Goal: Navigation & Orientation: Find specific page/section

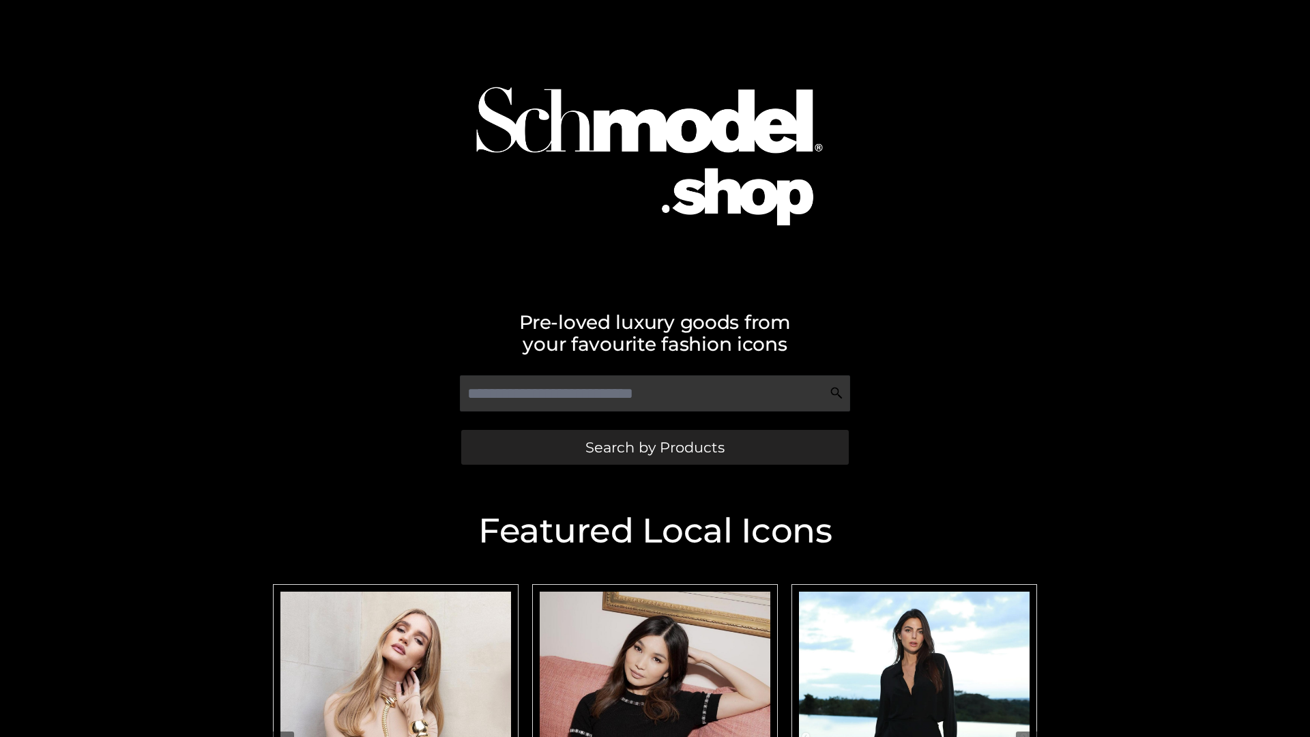
click at [655, 447] on span "Search by Products" at bounding box center [655, 447] width 139 height 14
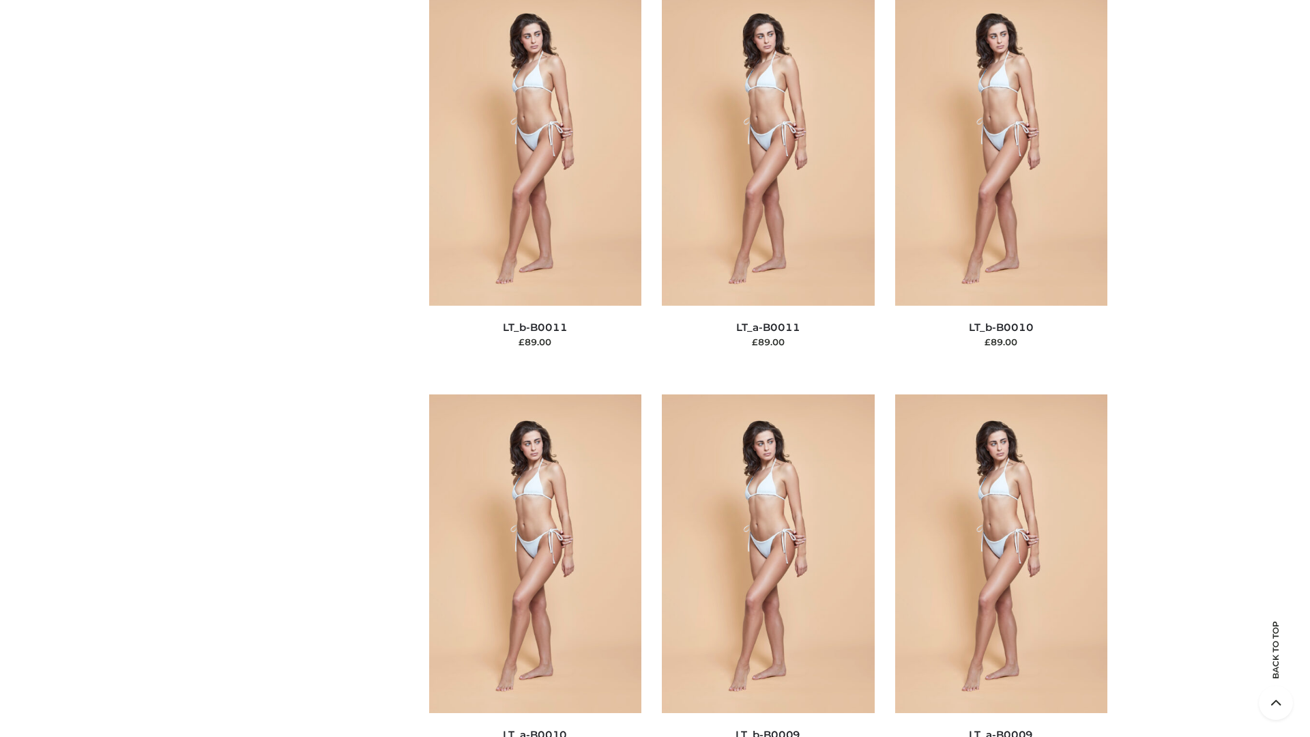
scroll to position [6129, 0]
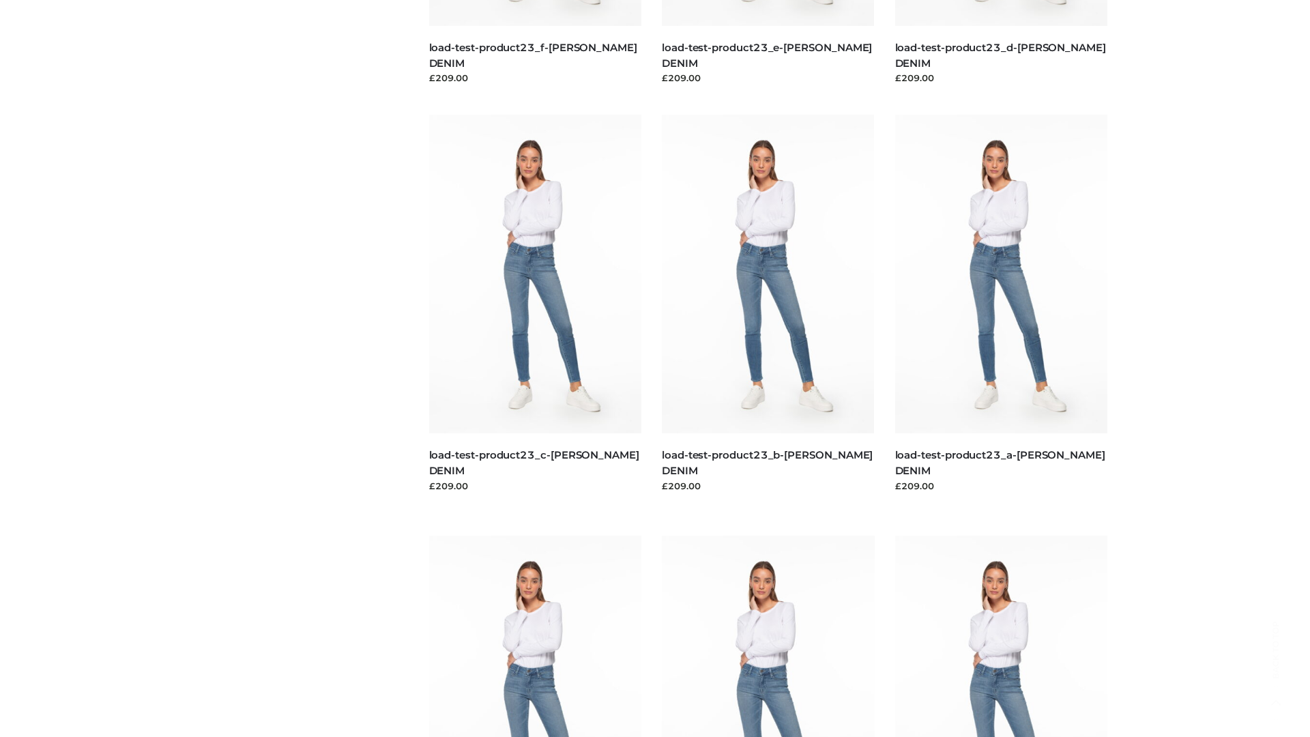
scroll to position [1197, 0]
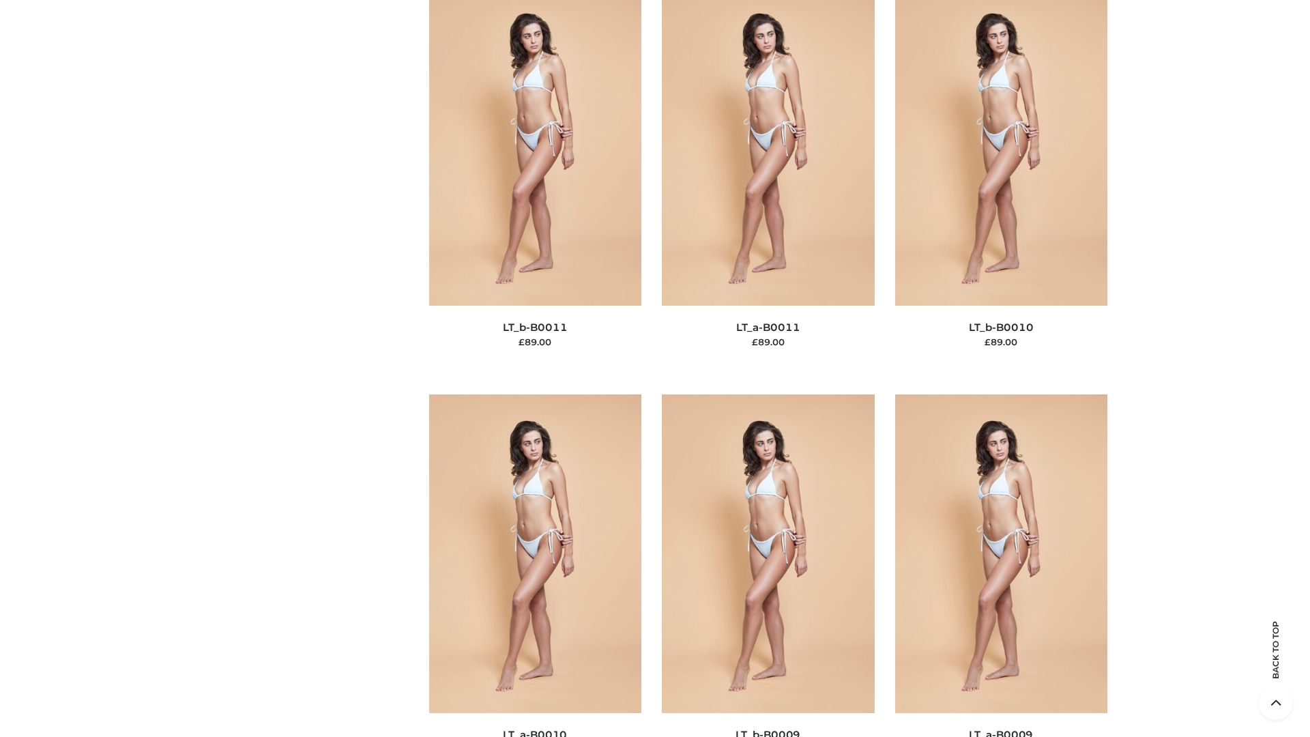
scroll to position [6129, 0]
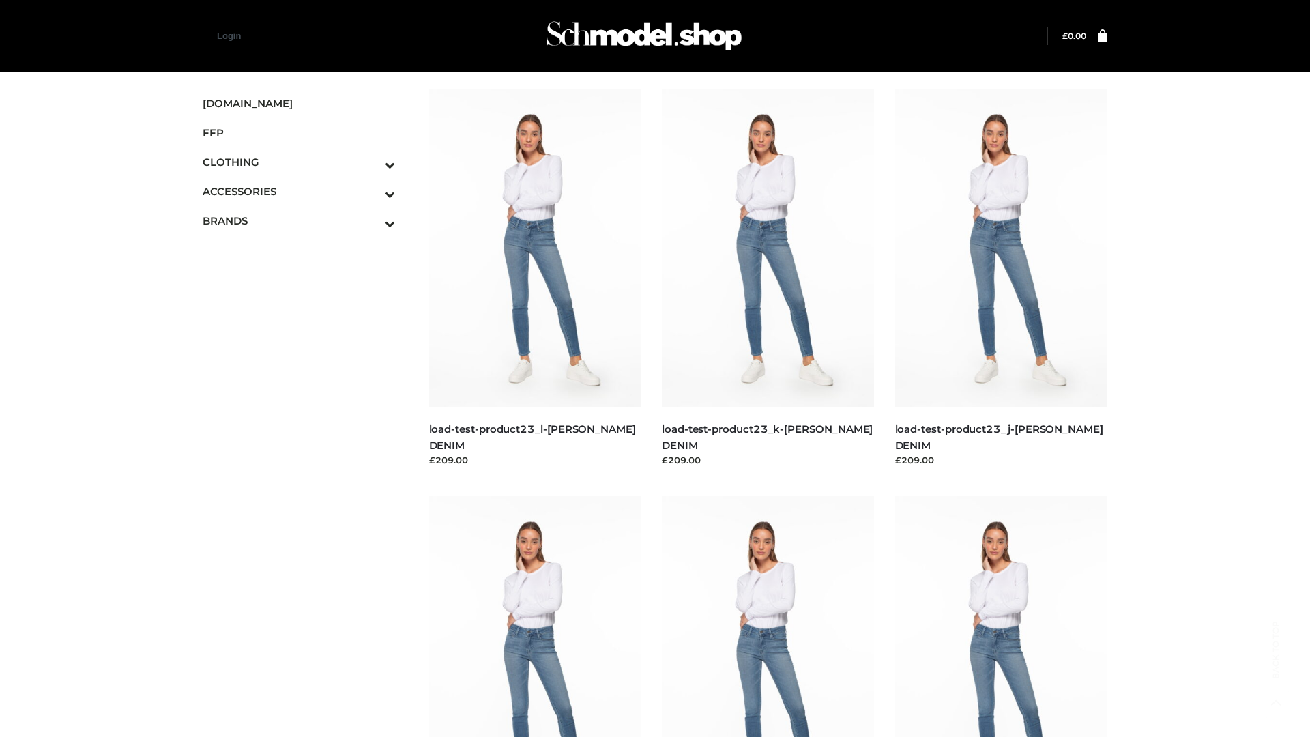
scroll to position [1197, 0]
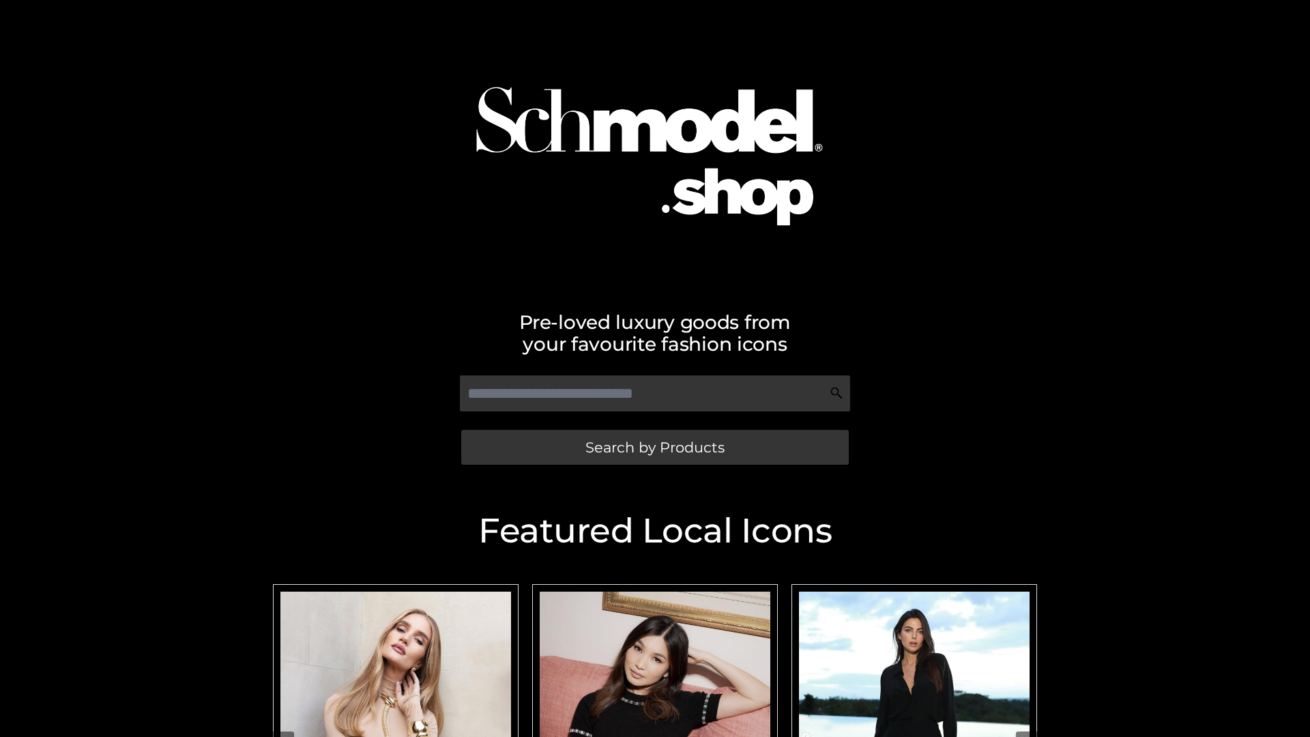
click at [655, 447] on span "Search by Products" at bounding box center [655, 447] width 139 height 14
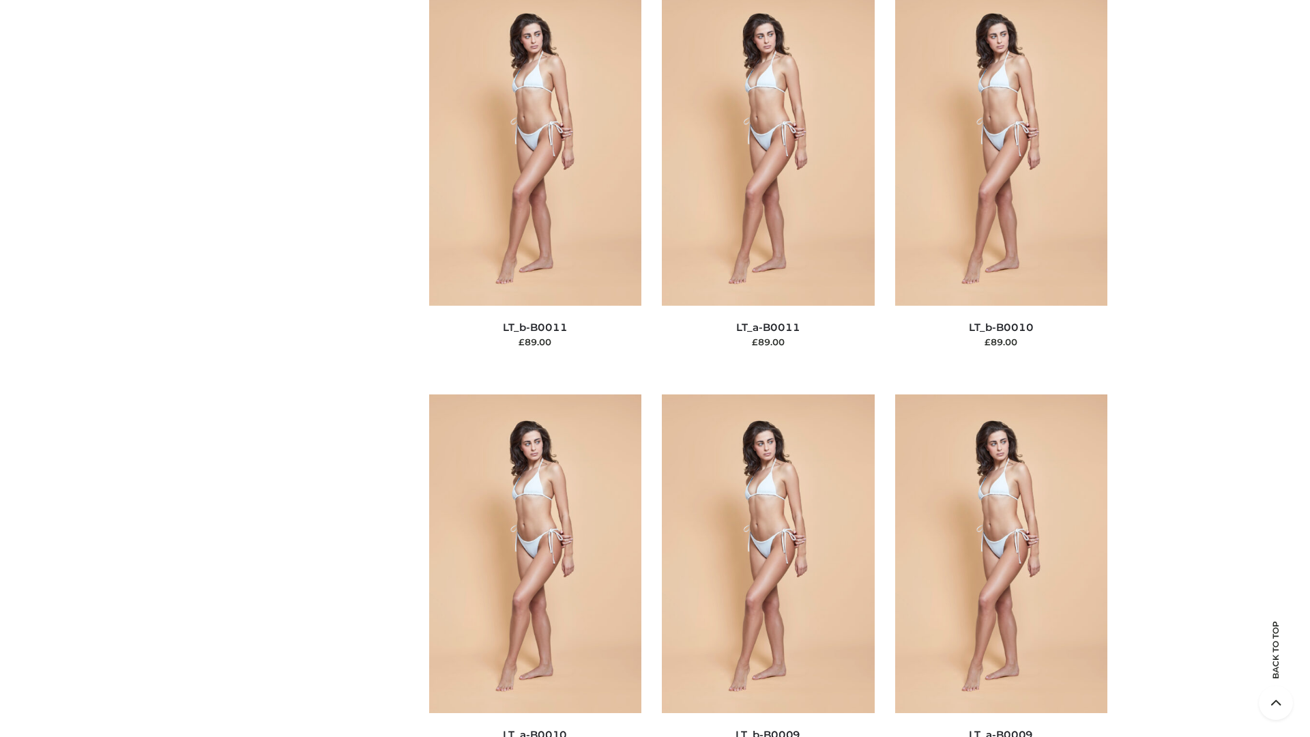
scroll to position [6129, 0]
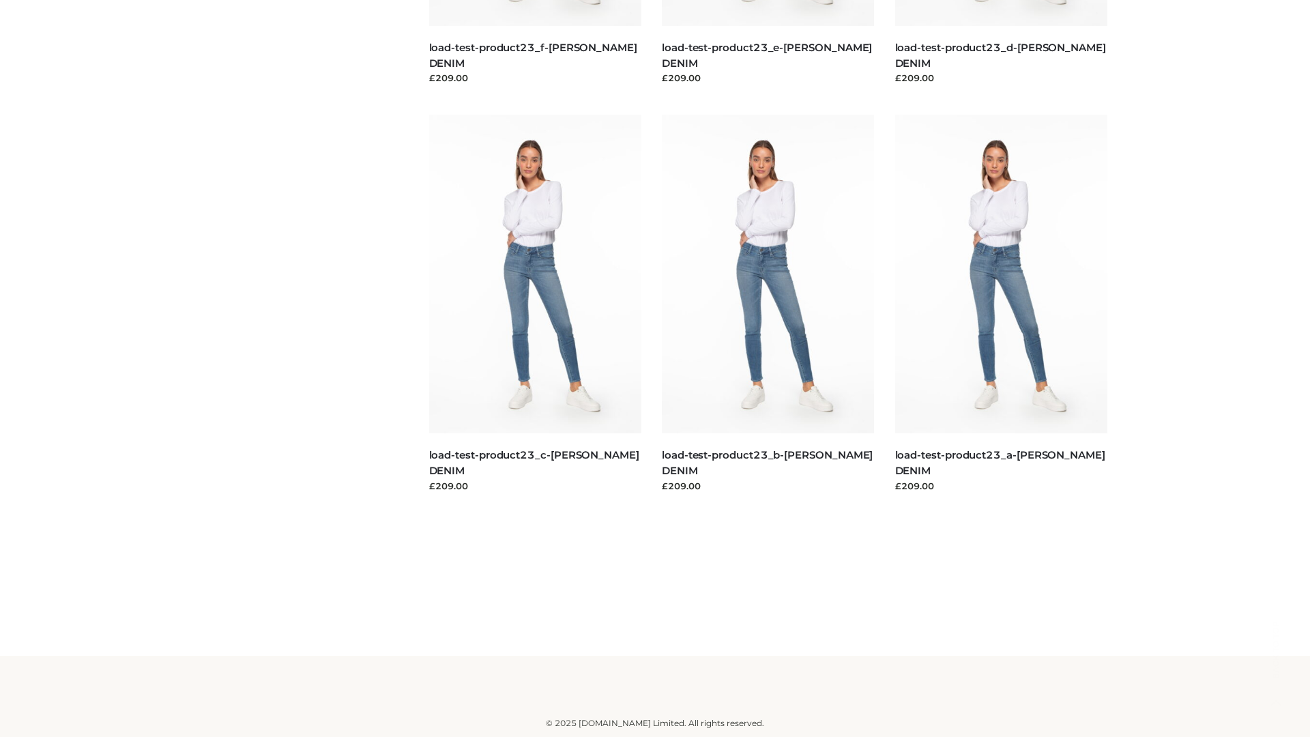
scroll to position [1197, 0]
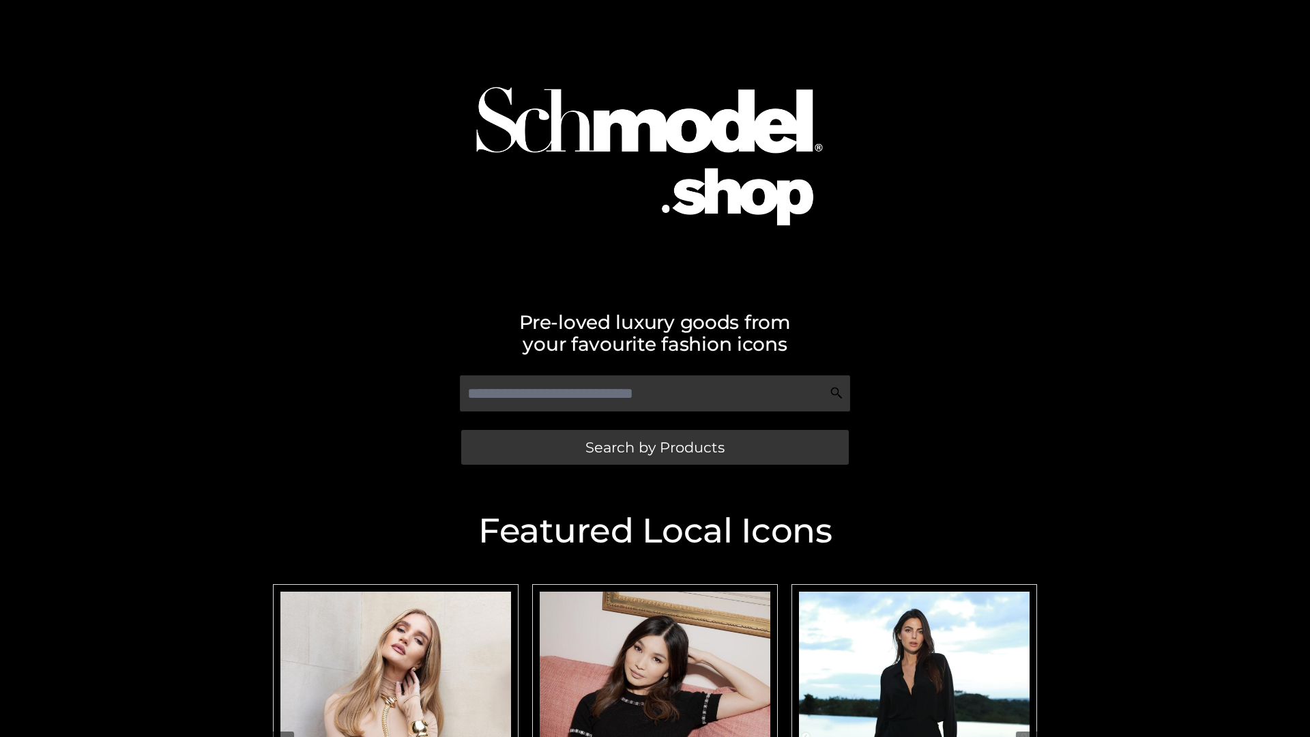
click at [655, 447] on span "Search by Products" at bounding box center [655, 447] width 139 height 14
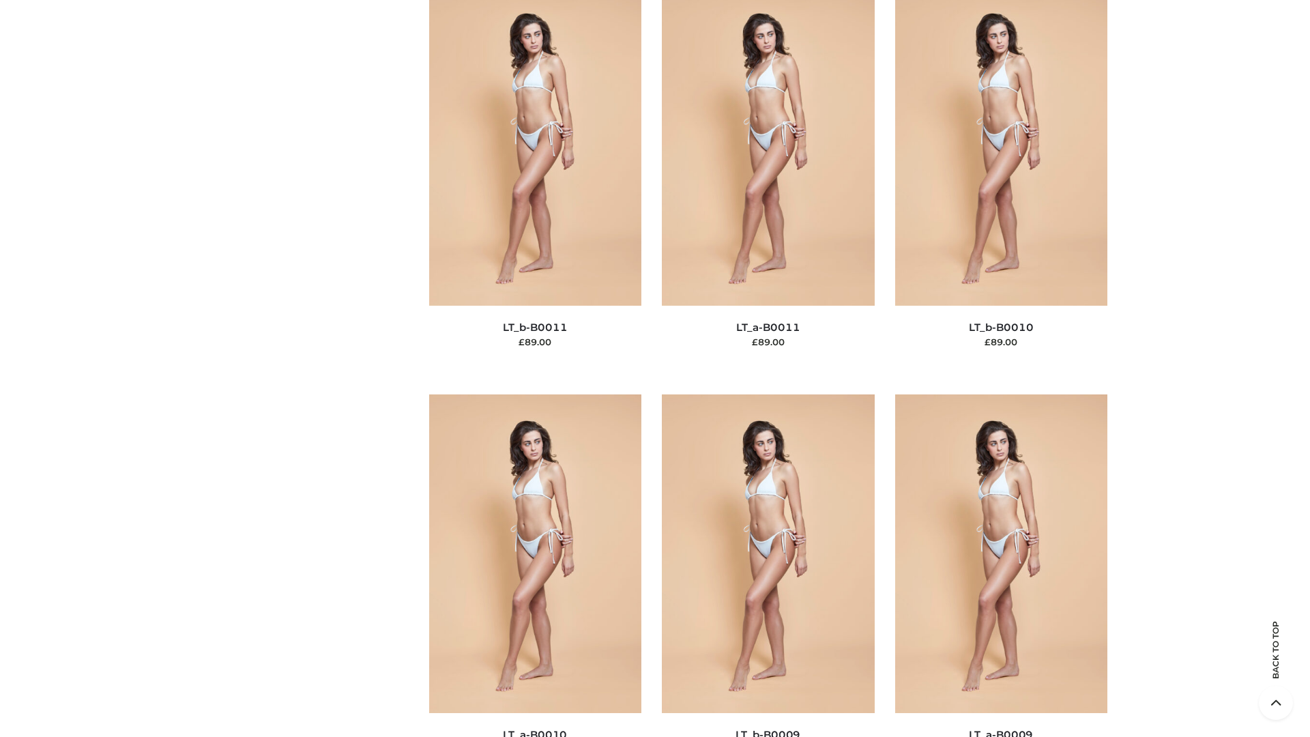
scroll to position [6129, 0]
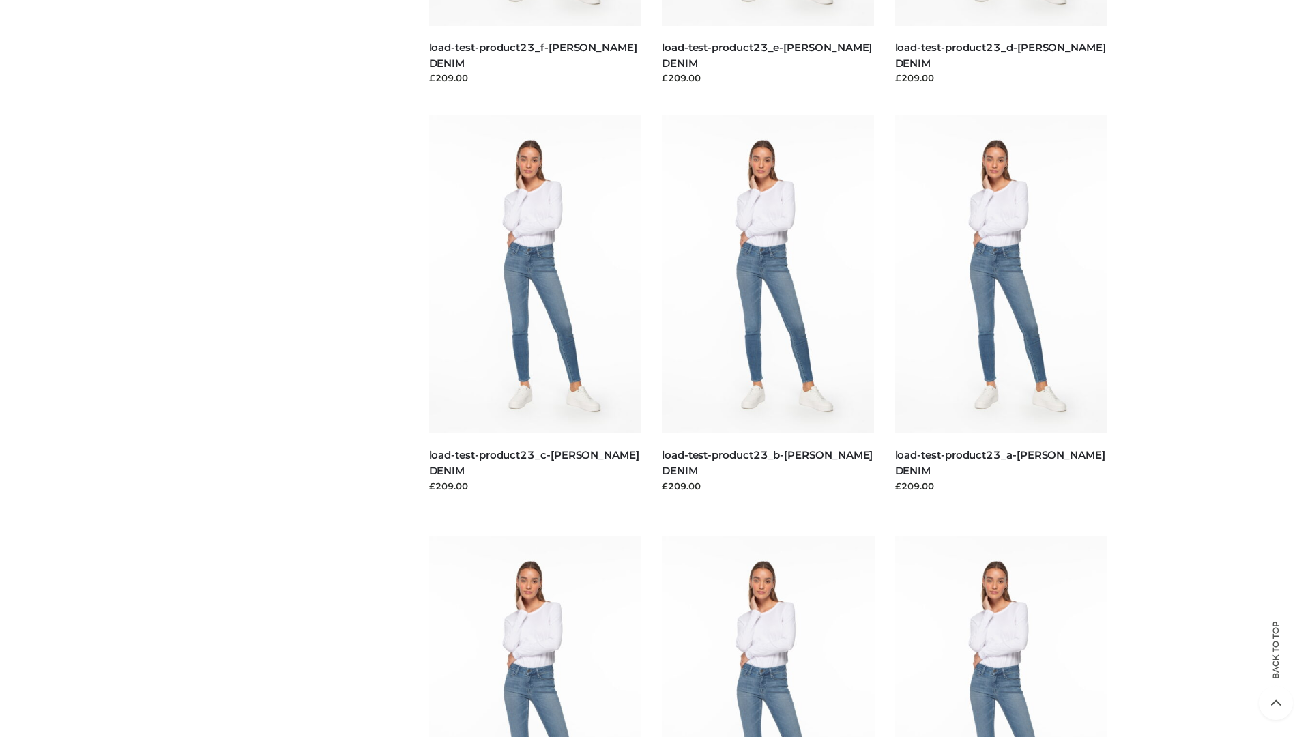
scroll to position [1197, 0]
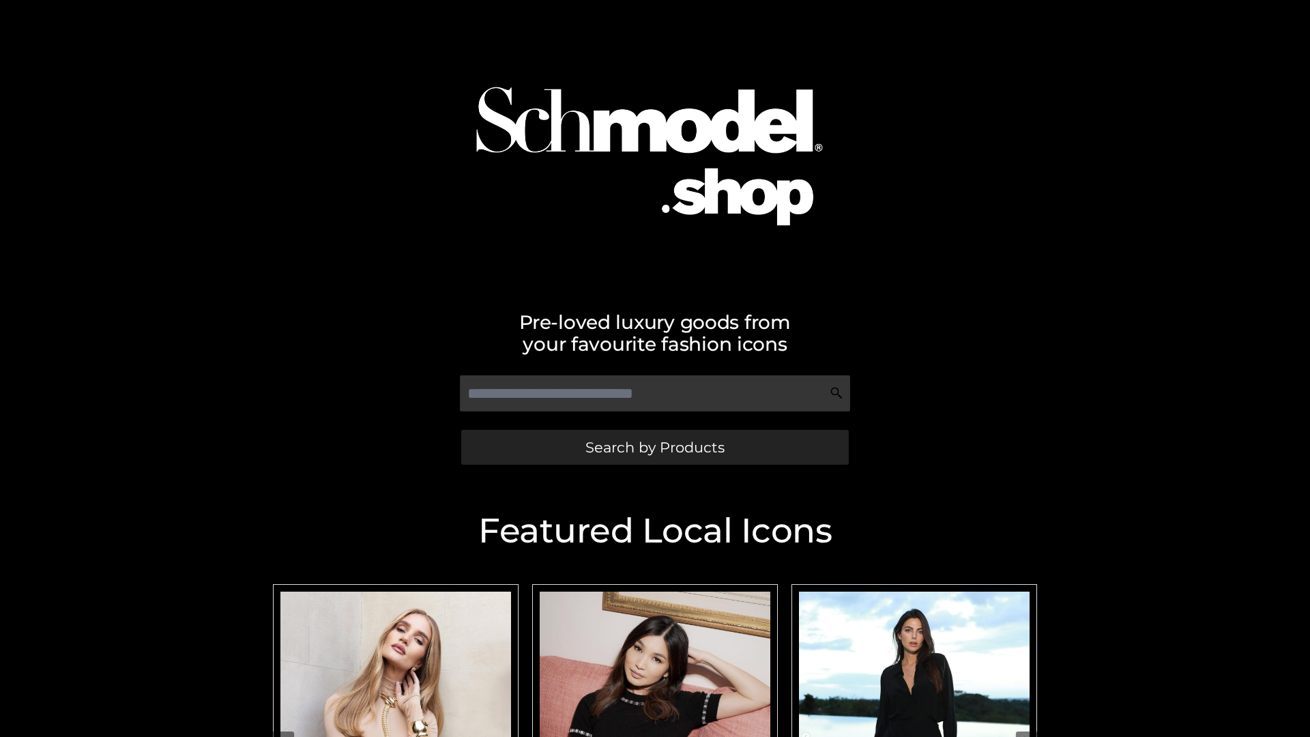
click at [655, 447] on span "Search by Products" at bounding box center [655, 447] width 139 height 14
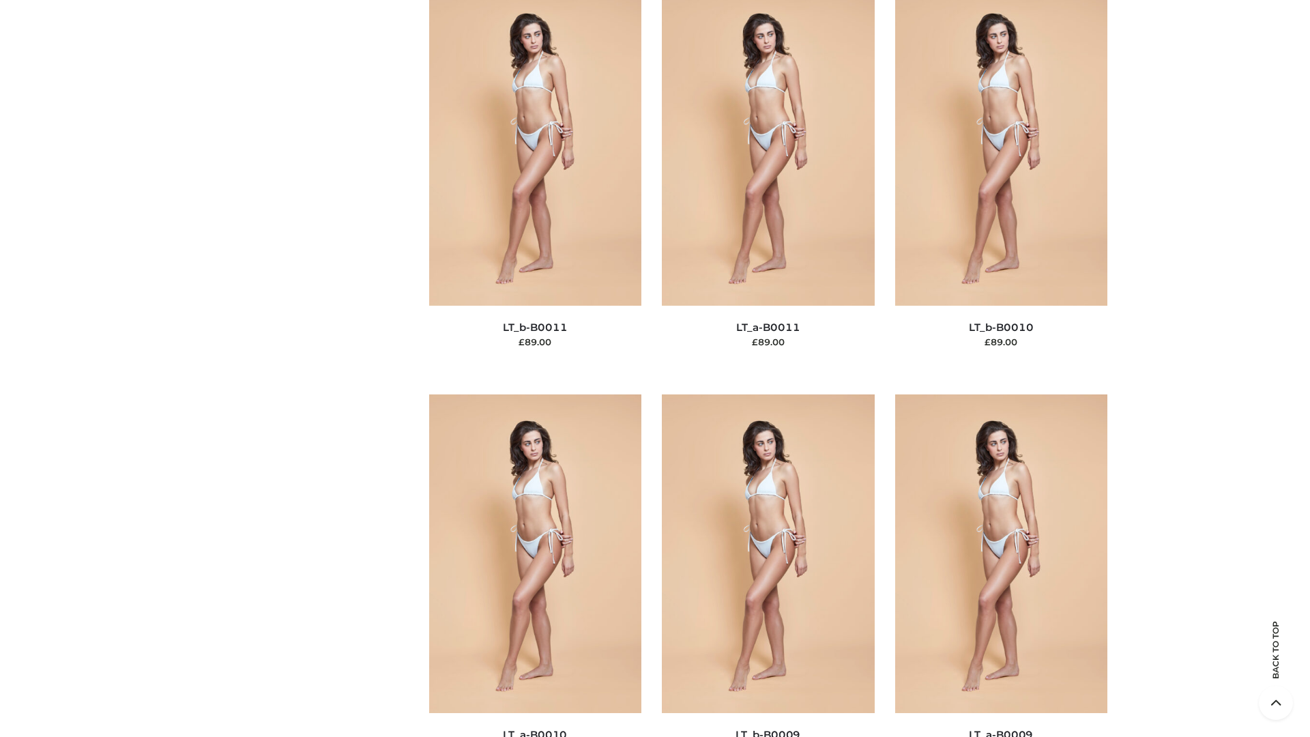
scroll to position [6129, 0]
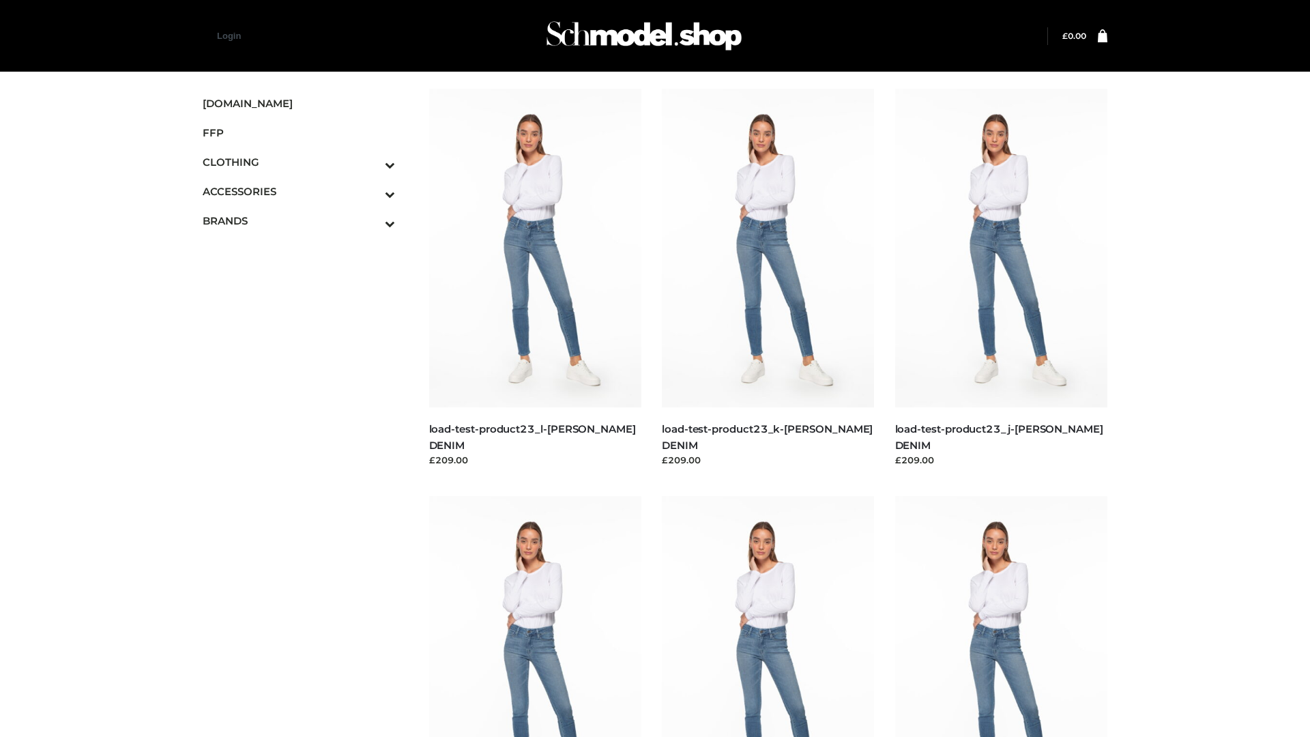
scroll to position [1197, 0]
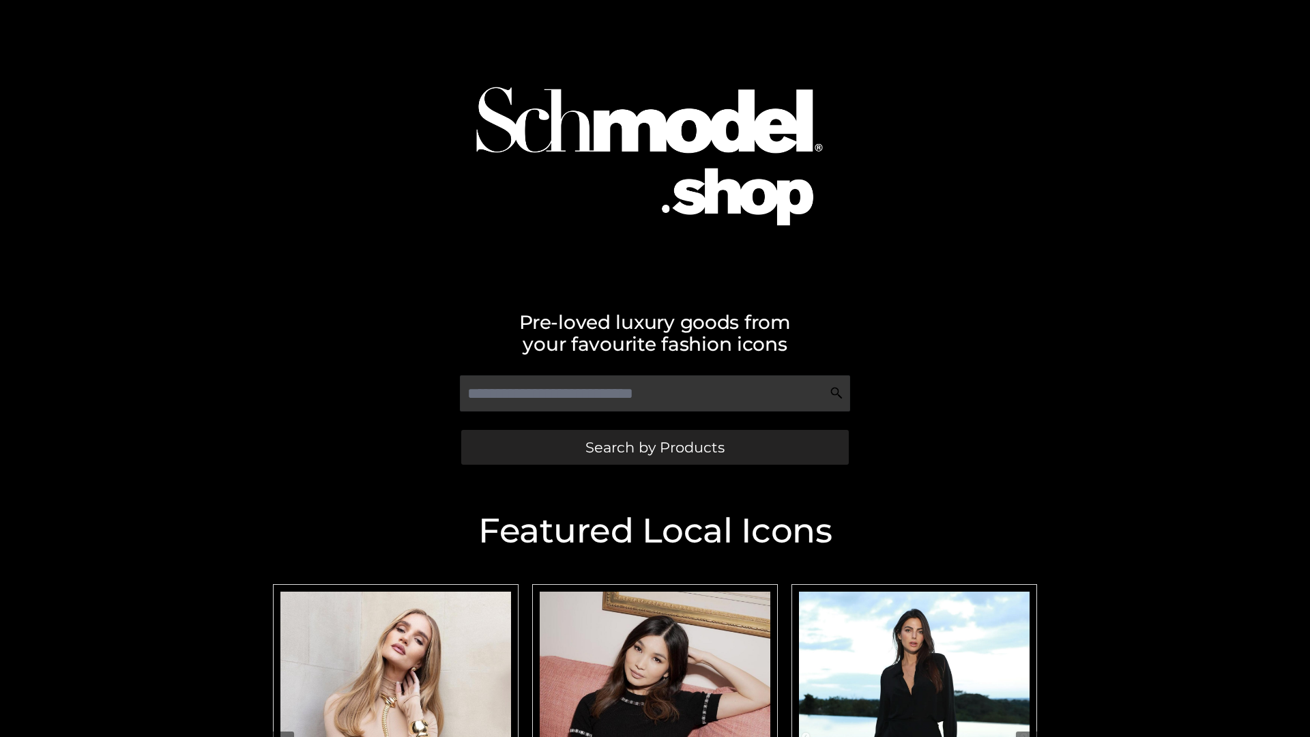
click at [655, 447] on span "Search by Products" at bounding box center [655, 447] width 139 height 14
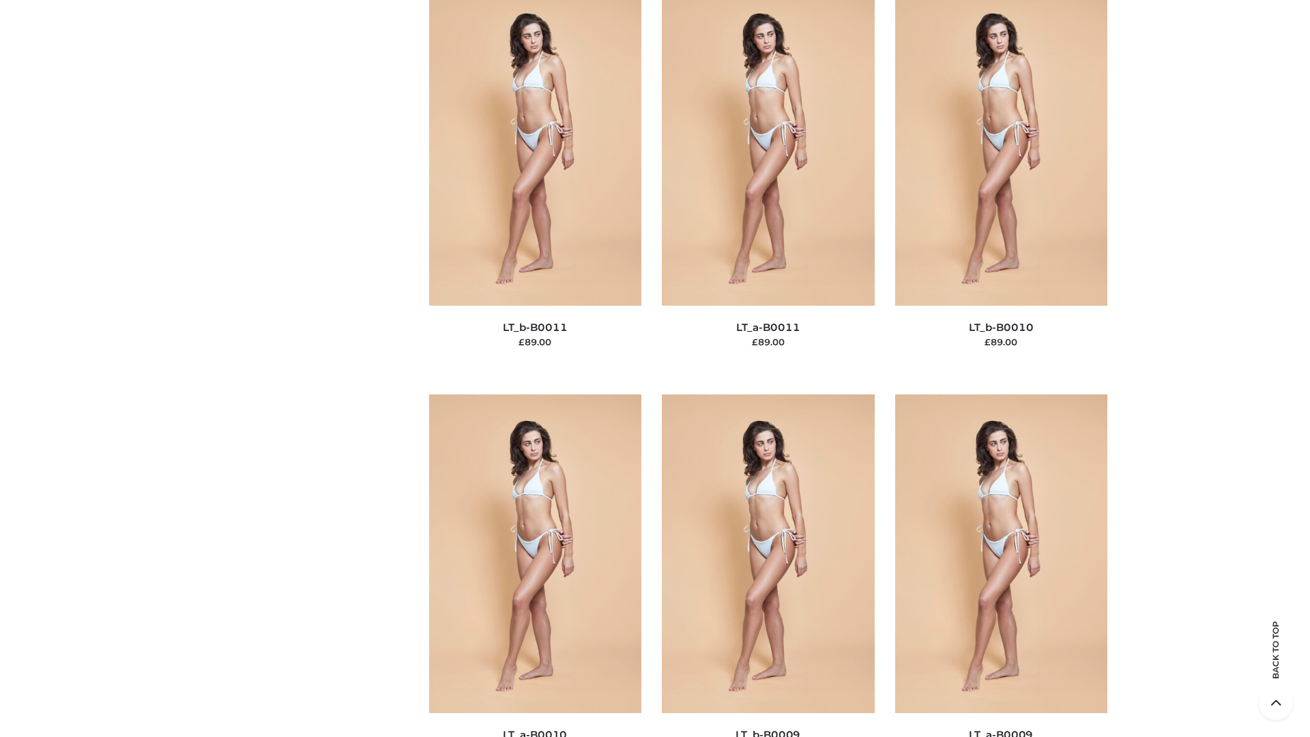
scroll to position [6129, 0]
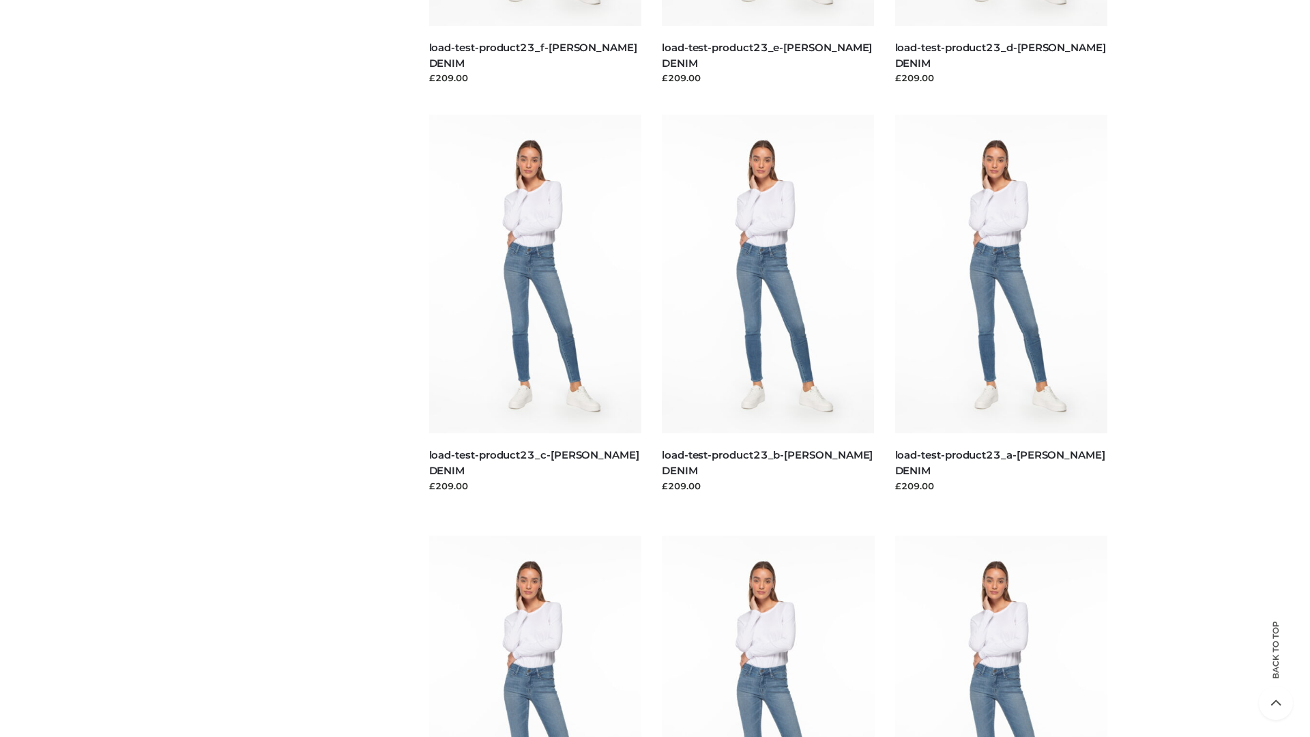
scroll to position [1197, 0]
